Goal: Task Accomplishment & Management: Manage account settings

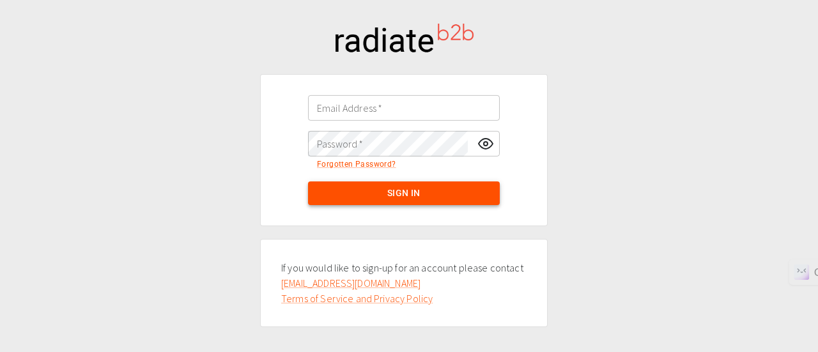
click at [379, 196] on button "Sign In" at bounding box center [404, 194] width 192 height 24
